Goal: Check status: Check status

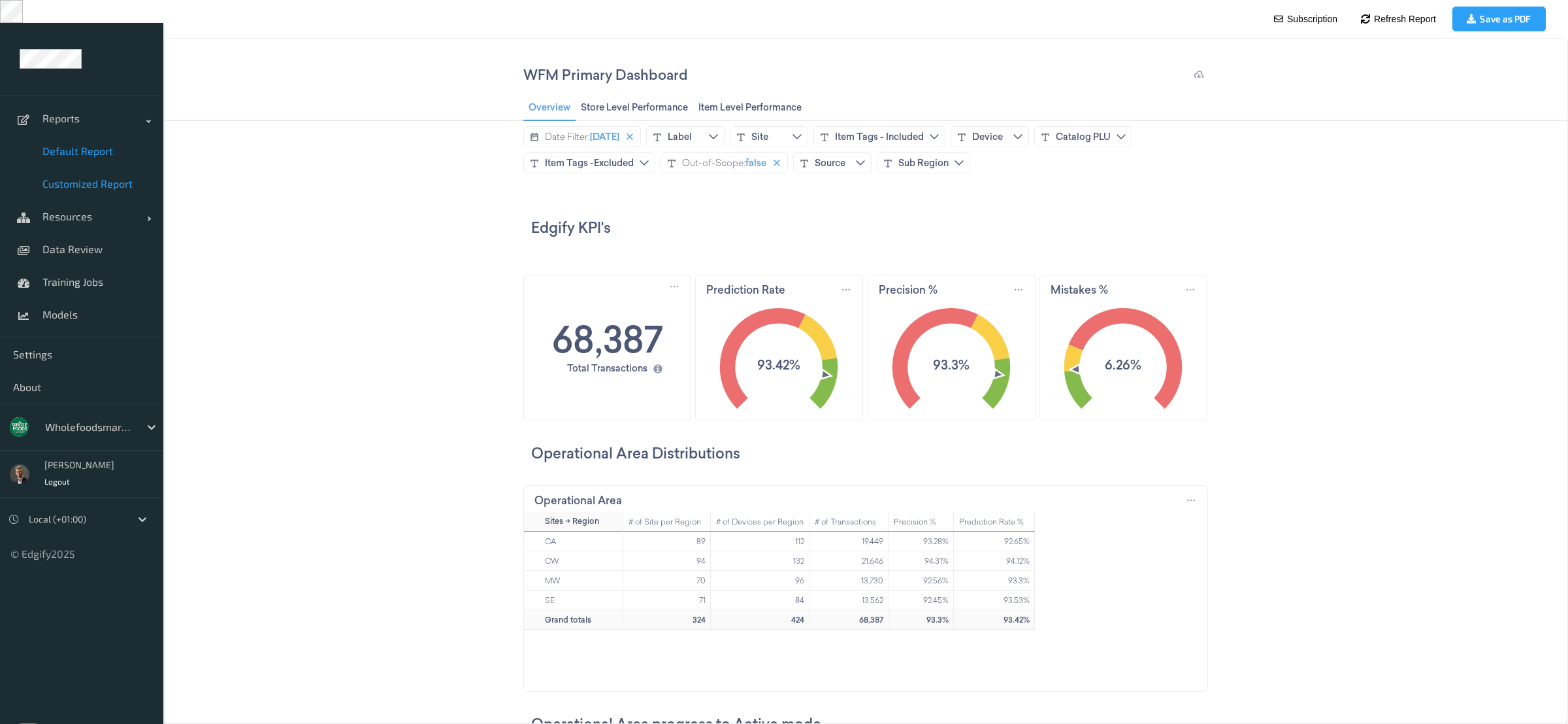
click at [75, 144] on span "Default Report" at bounding box center [97, 150] width 108 height 13
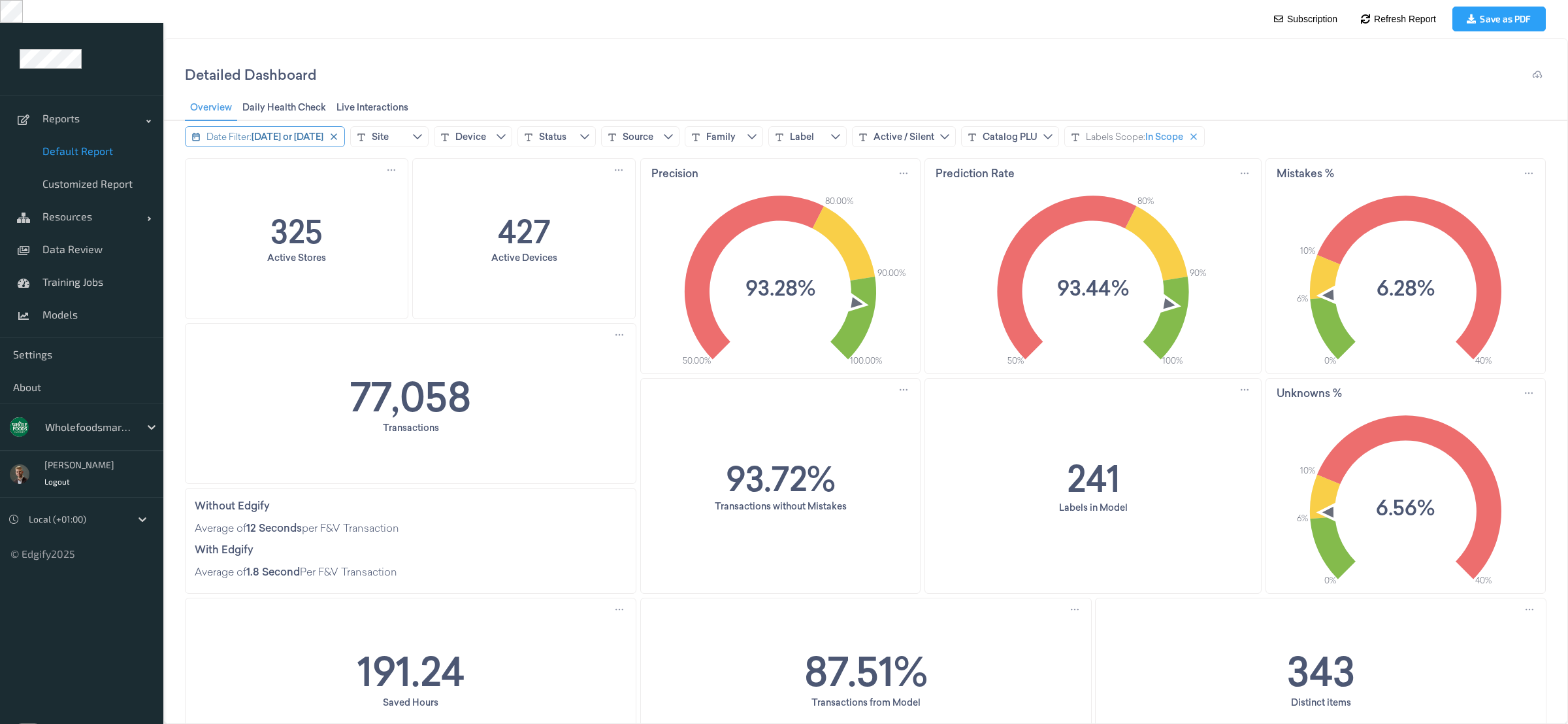
click at [282, 133] on span "[DATE] or [DATE]" at bounding box center [287, 136] width 72 height 13
click at [203, 161] on button "Back" at bounding box center [197, 162] width 23 height 26
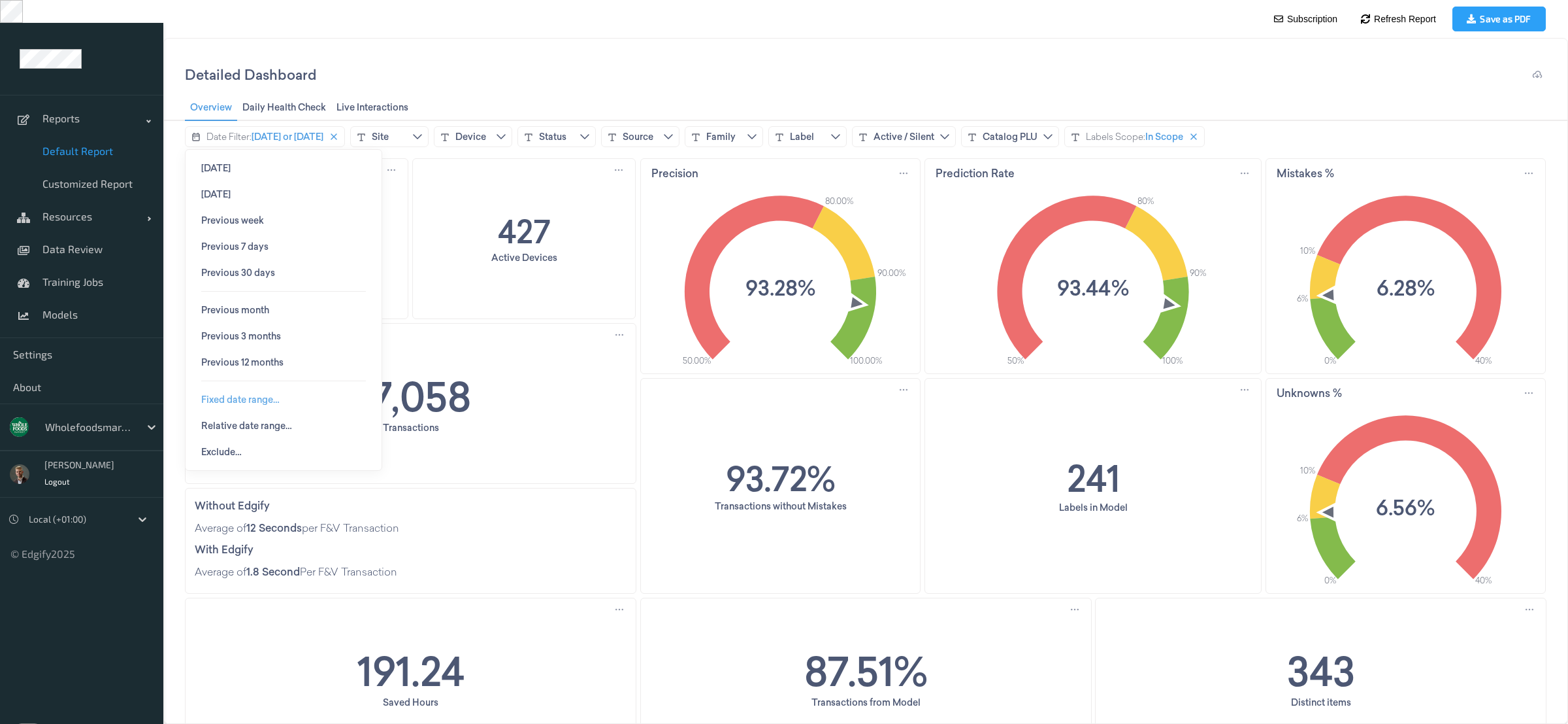
click at [262, 400] on span "Fixed date range…" at bounding box center [240, 400] width 78 height 11
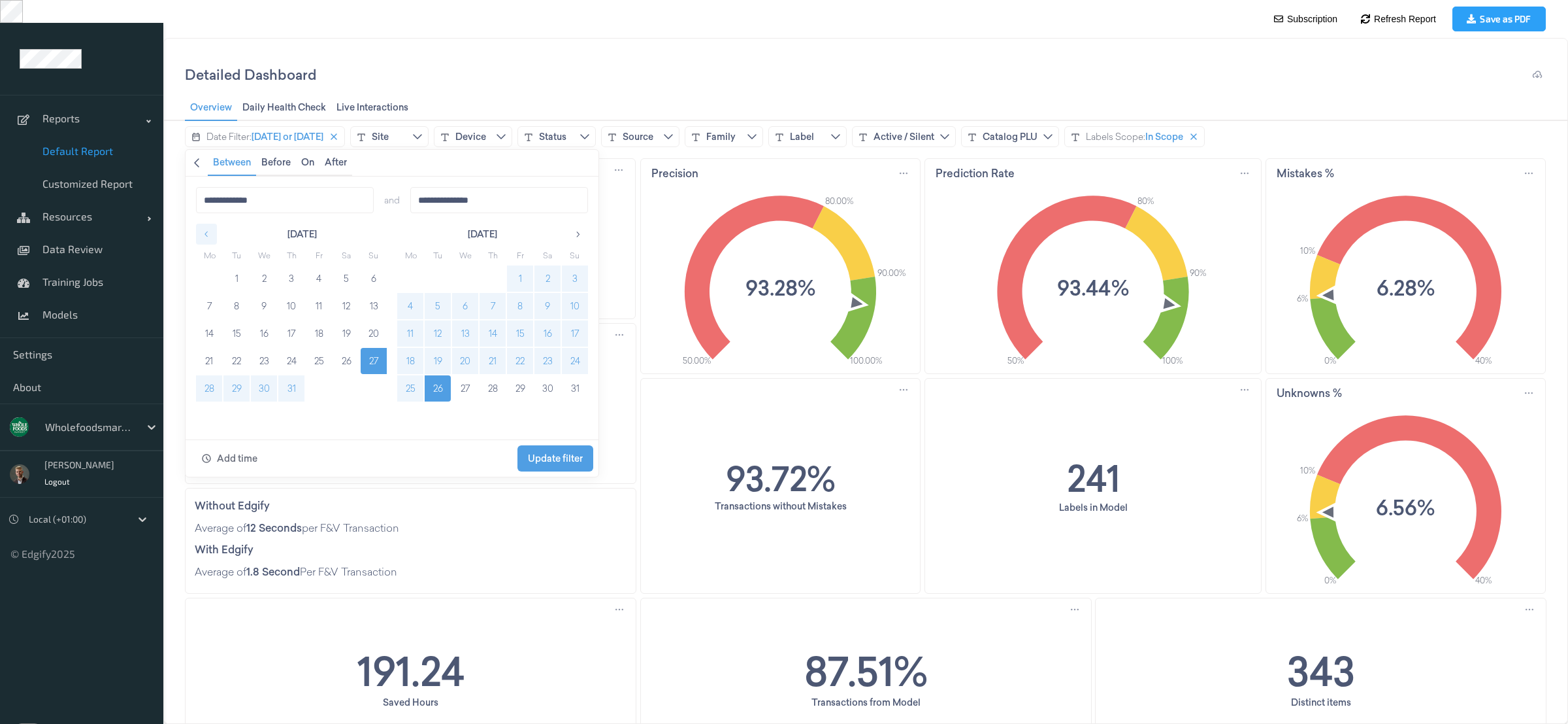
click at [206, 235] on icon "button" at bounding box center [206, 234] width 9 height 9
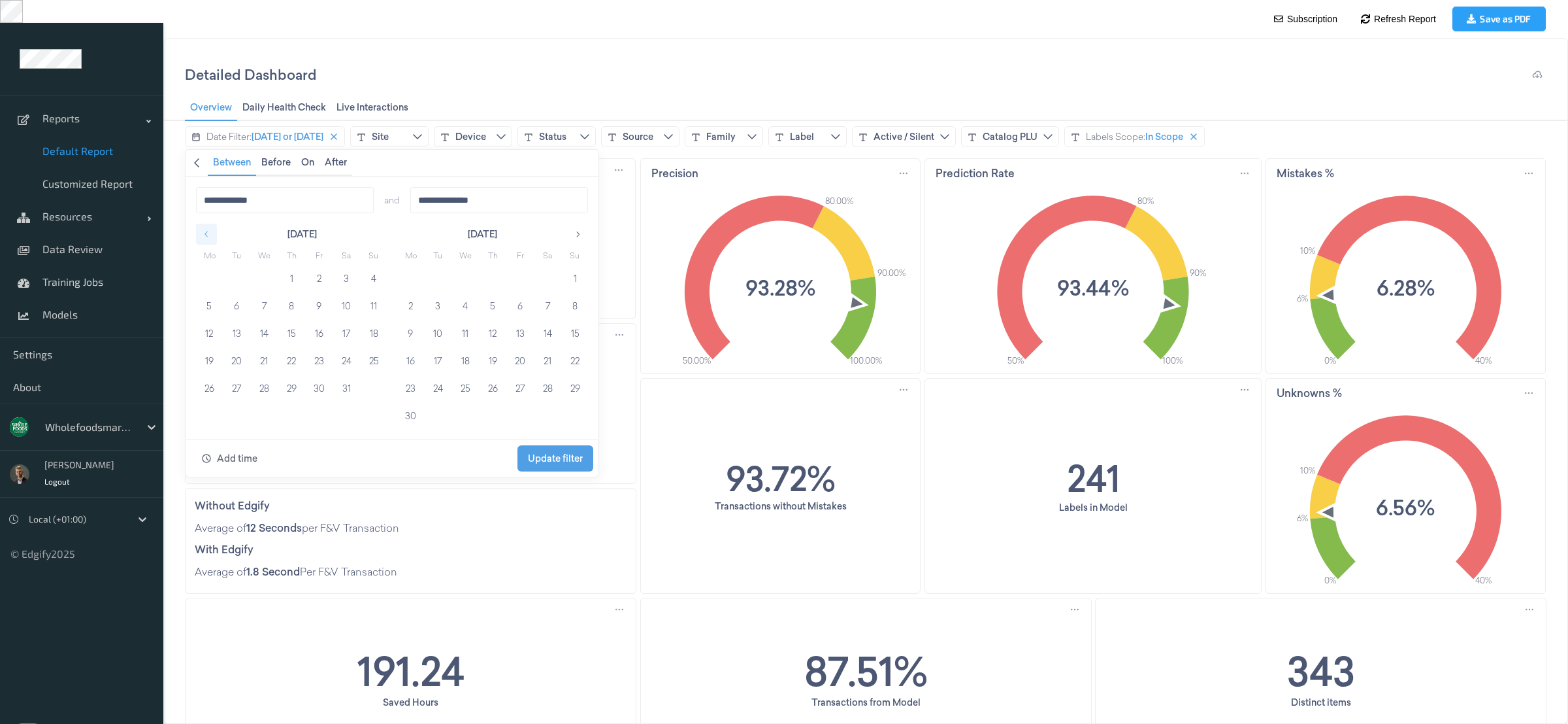
click at [206, 235] on icon "button" at bounding box center [206, 234] width 9 height 9
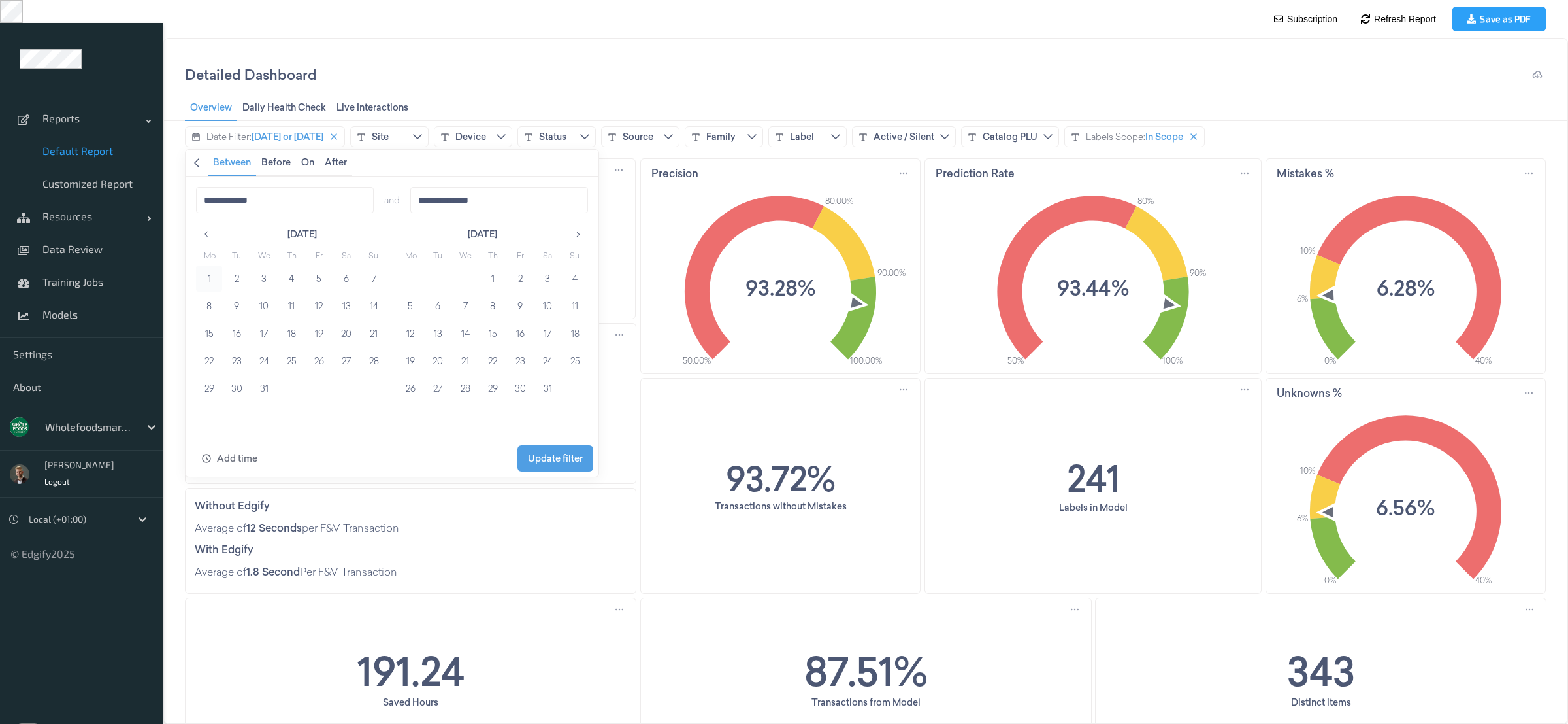
click at [212, 277] on button "1" at bounding box center [209, 278] width 26 height 26
click at [212, 279] on button "1" at bounding box center [209, 278] width 26 height 26
type input "**********"
click at [492, 276] on button "1" at bounding box center [492, 278] width 26 height 26
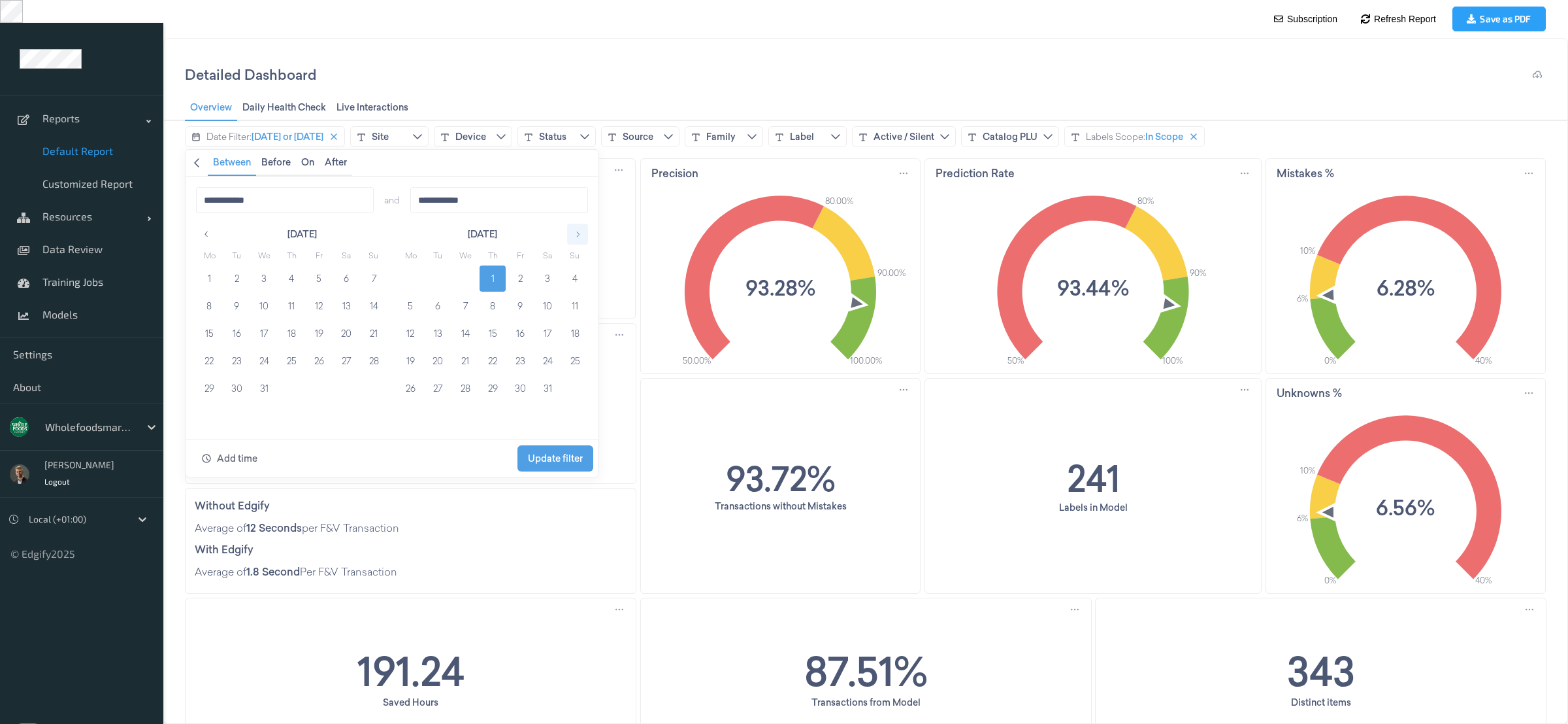
click at [579, 232] on icon "button" at bounding box center [577, 234] width 9 height 9
click at [579, 231] on icon "button" at bounding box center [577, 234] width 9 height 9
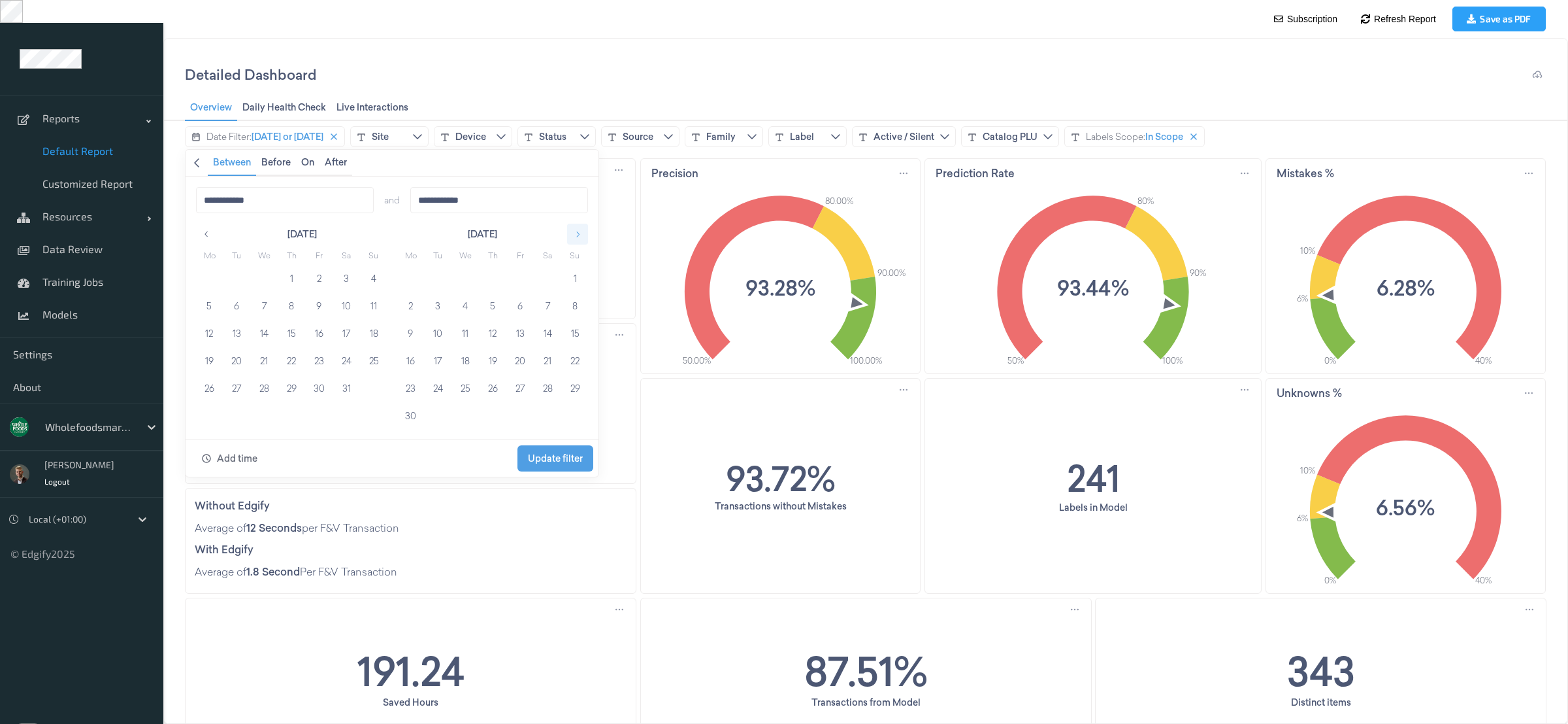
click at [579, 231] on icon "button" at bounding box center [577, 234] width 9 height 9
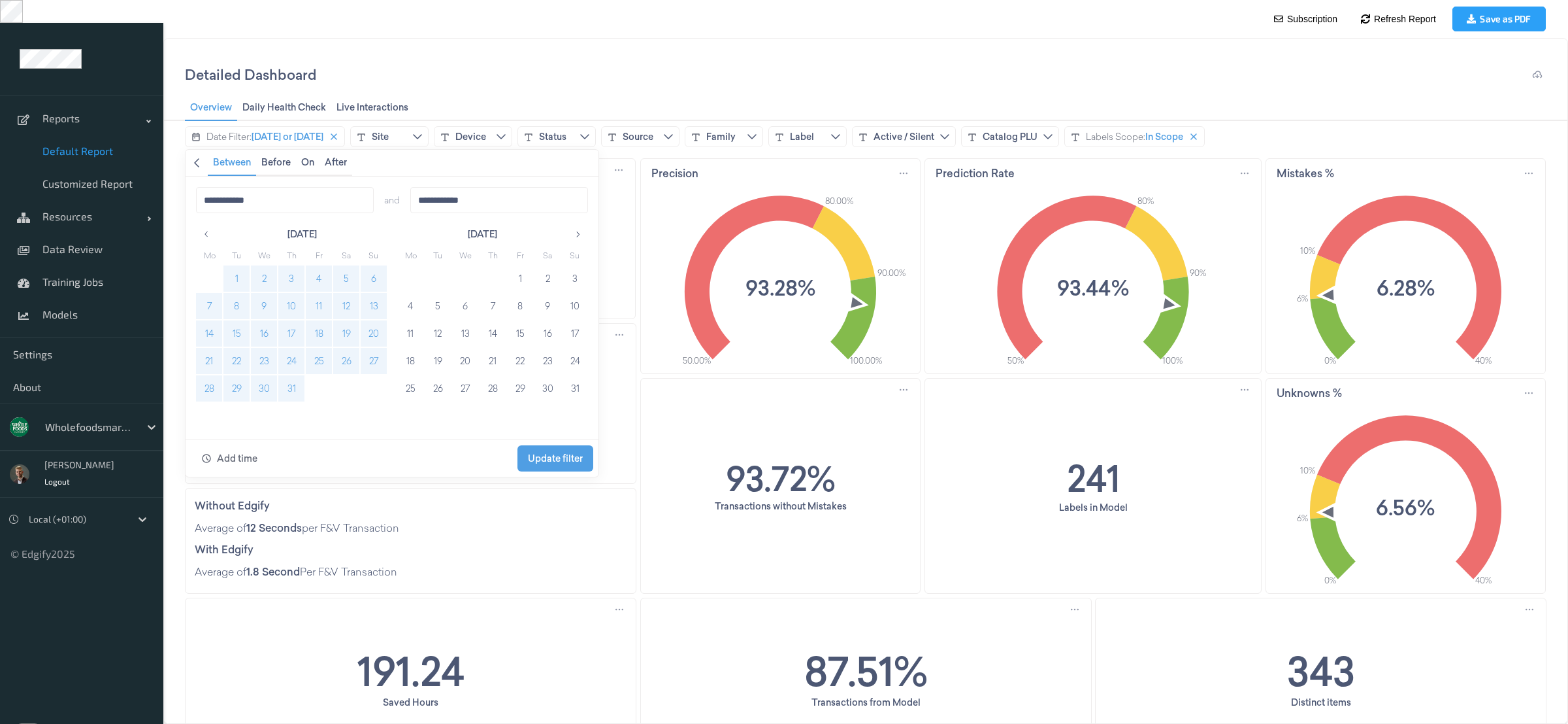
click at [293, 389] on button "31" at bounding box center [291, 388] width 26 height 26
type input "**********"
click at [547, 463] on span "Update filter" at bounding box center [555, 458] width 55 height 11
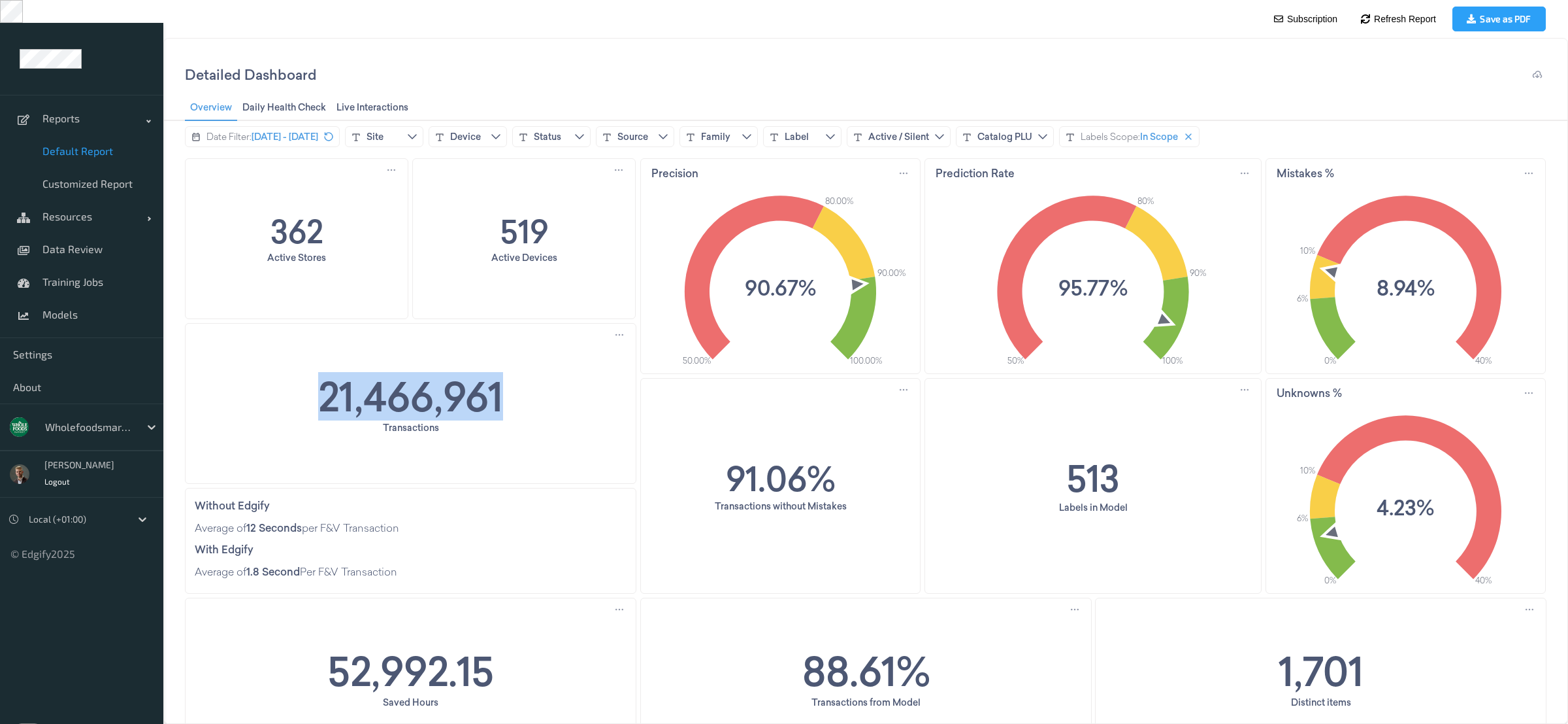
drag, startPoint x: 287, startPoint y: 394, endPoint x: 512, endPoint y: 401, distance: 225.1
click at [512, 401] on div "21,466,961 Transactions" at bounding box center [411, 403] width 450 height 159
copy h1 "21,466,961"
